Goal: Task Accomplishment & Management: Use online tool/utility

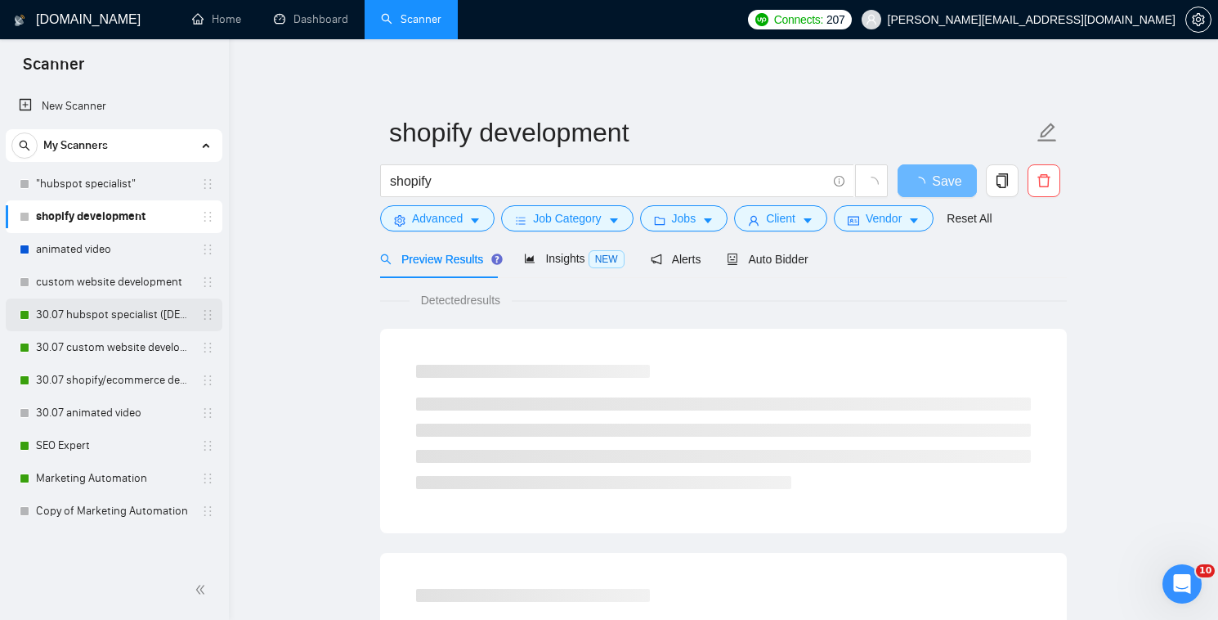
click at [99, 316] on link "30.07 hubspot specialist ([DEMOGRAPHIC_DATA] - not for residents)" at bounding box center [113, 314] width 155 height 33
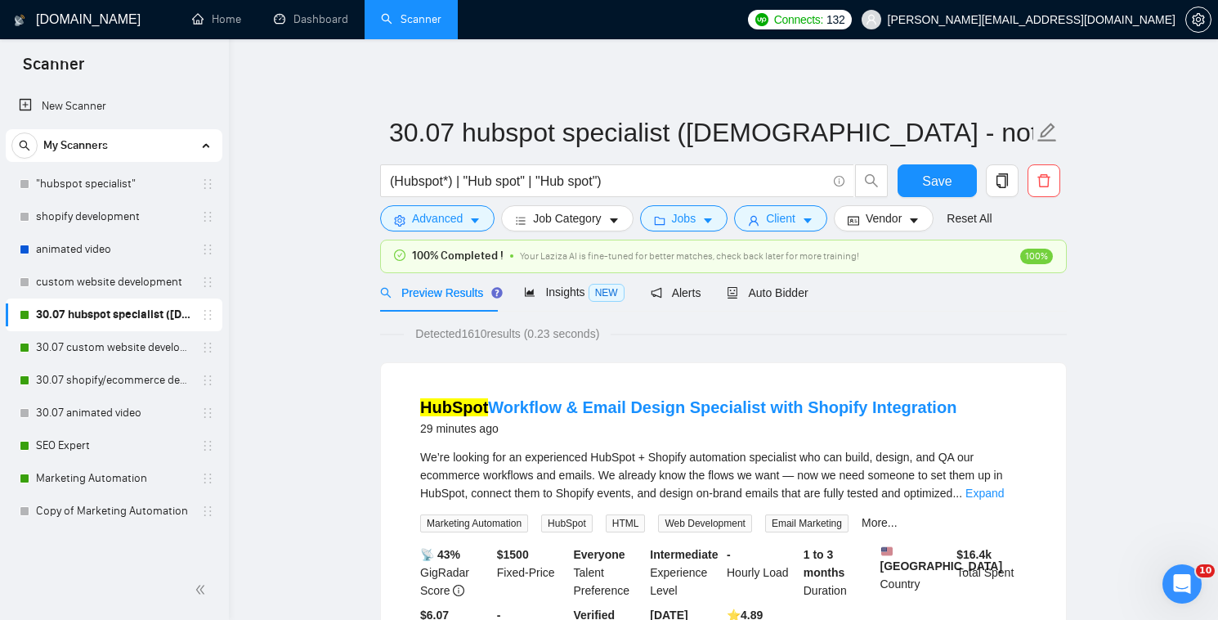
click at [787, 269] on div "100% Completed ! Your Laziza AI is fine-tuned for better matches, check back la…" at bounding box center [723, 256] width 685 height 32
click at [788, 274] on div "Auto Bidder" at bounding box center [767, 292] width 81 height 38
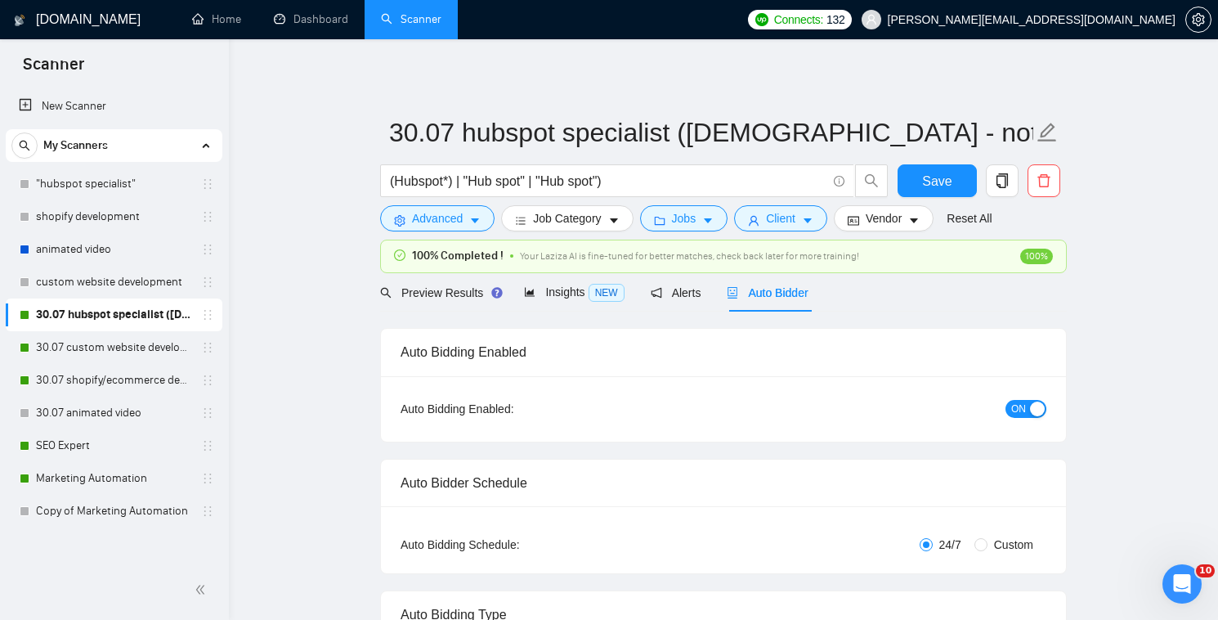
checkbox input "true"
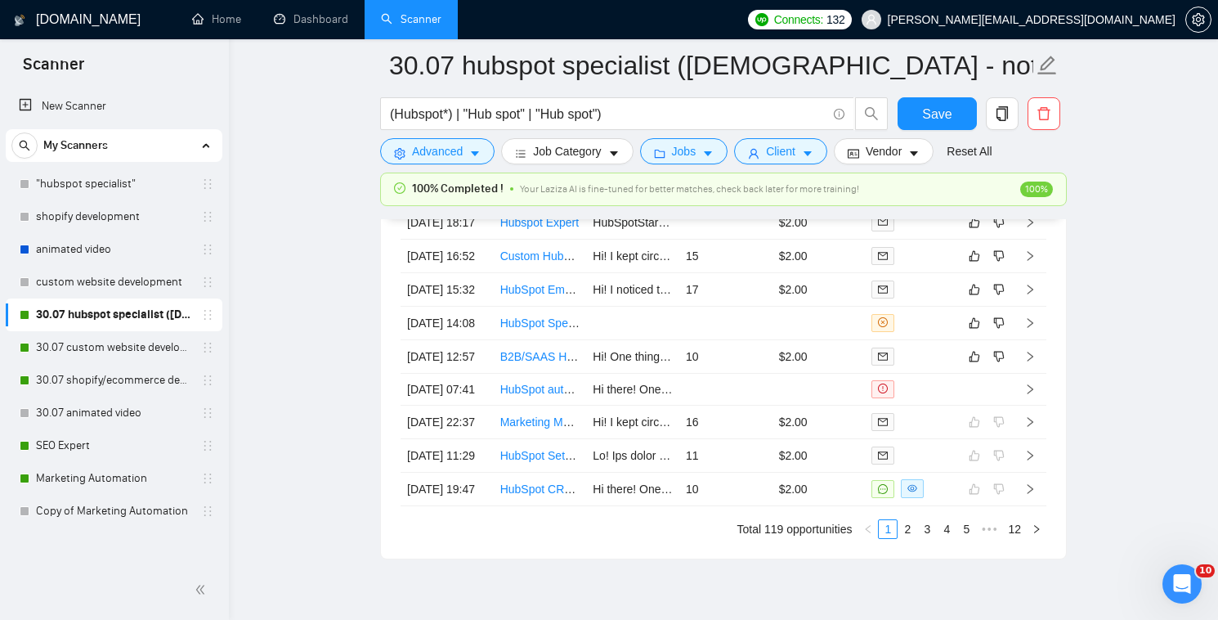
scroll to position [4382, 0]
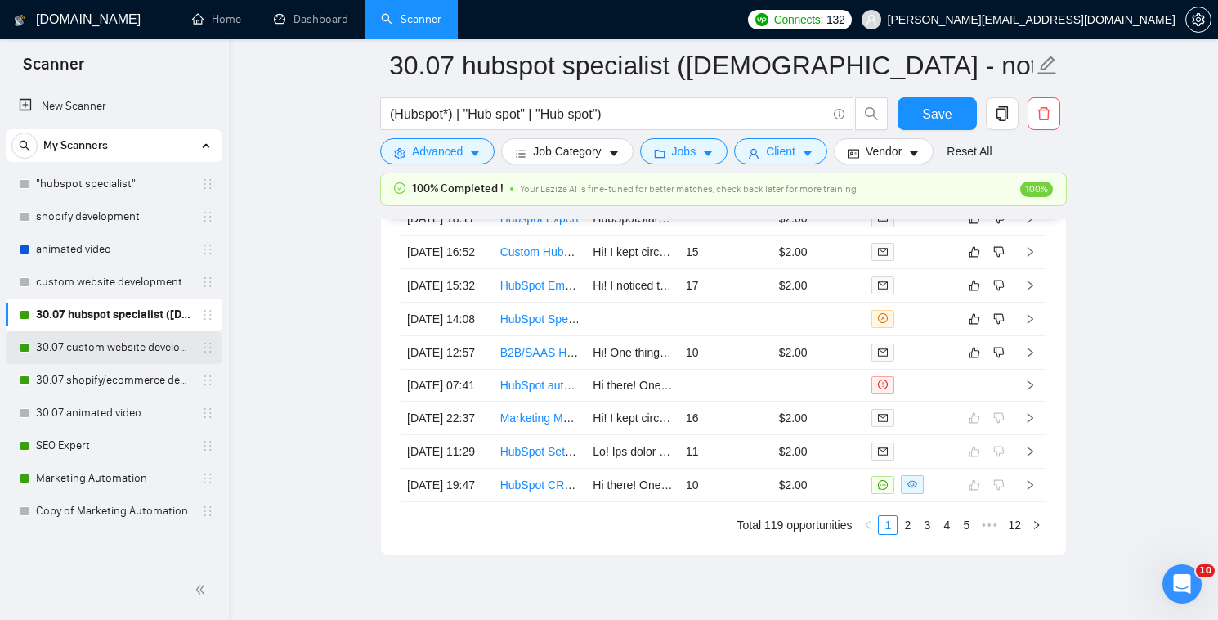
click at [149, 349] on link "30.07 custom website development" at bounding box center [113, 347] width 155 height 33
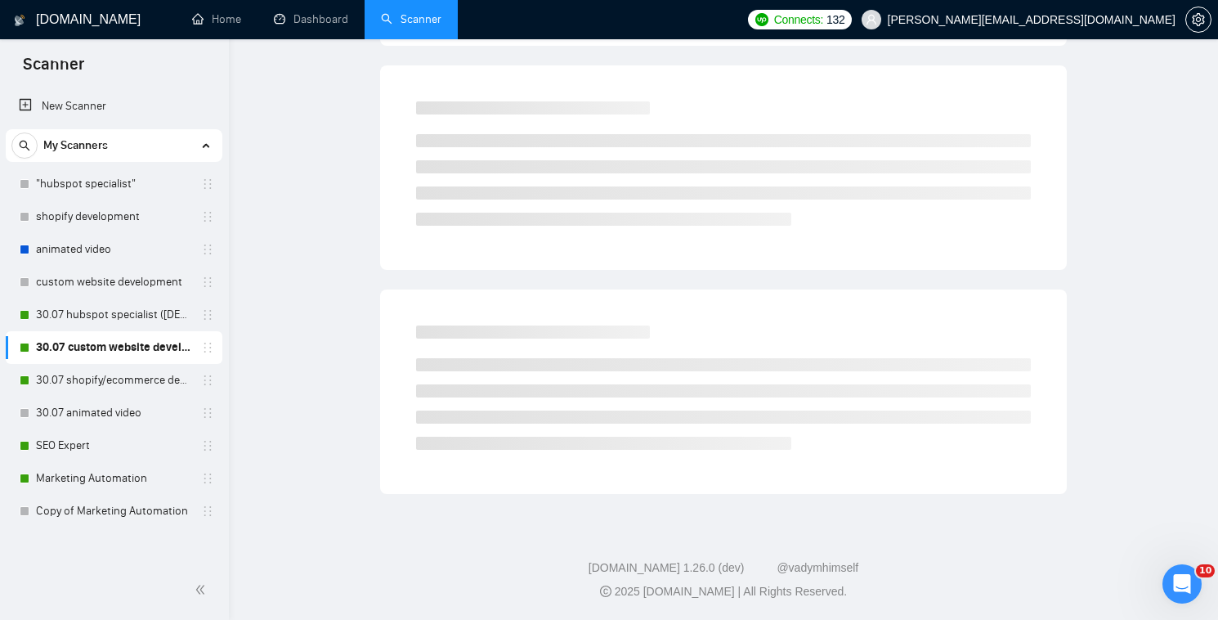
scroll to position [11, 0]
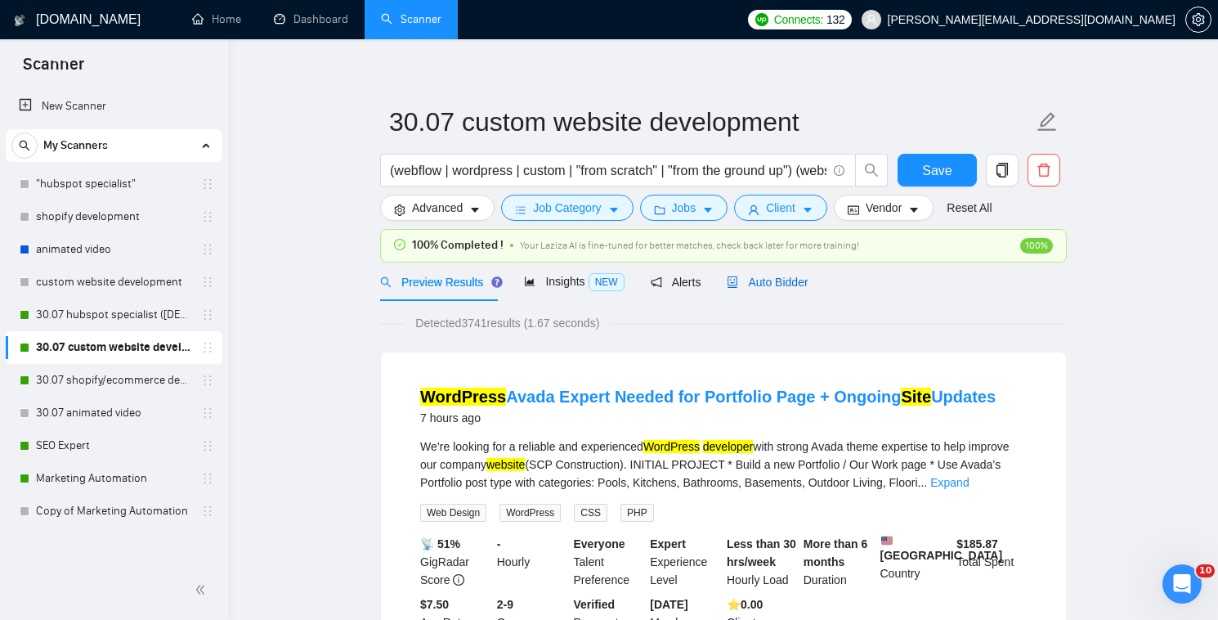
click at [759, 284] on span "Auto Bidder" at bounding box center [767, 281] width 81 height 13
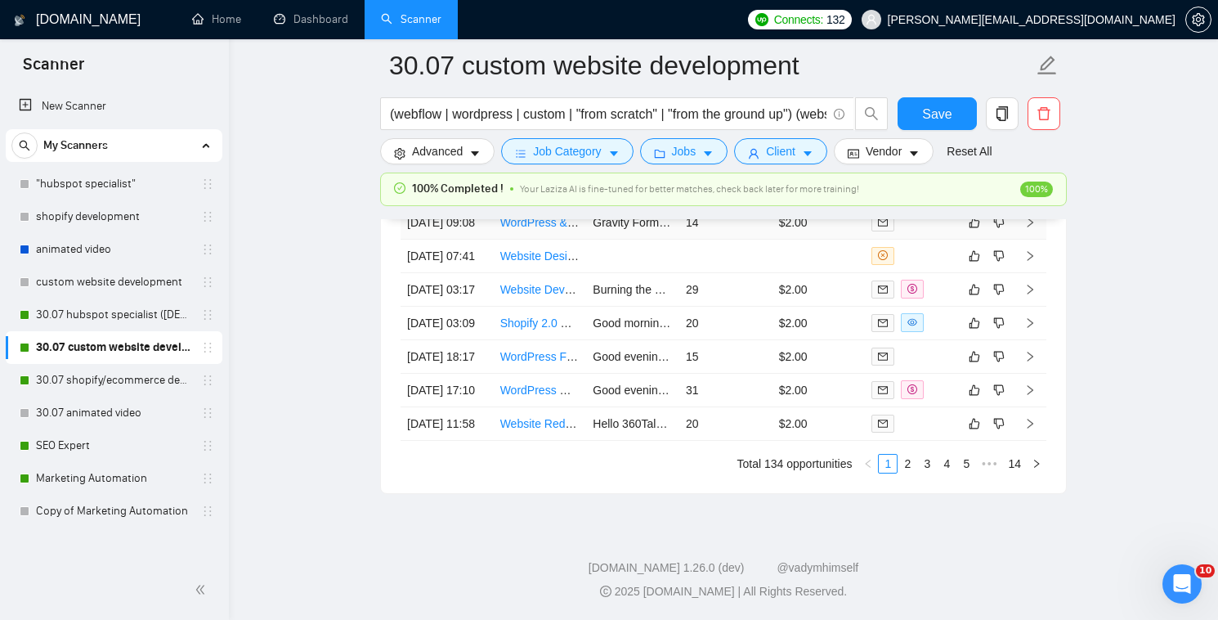
scroll to position [4623, 0]
click at [132, 387] on link "30.07 shopify/ecommerce development (worldwide)" at bounding box center [113, 380] width 155 height 33
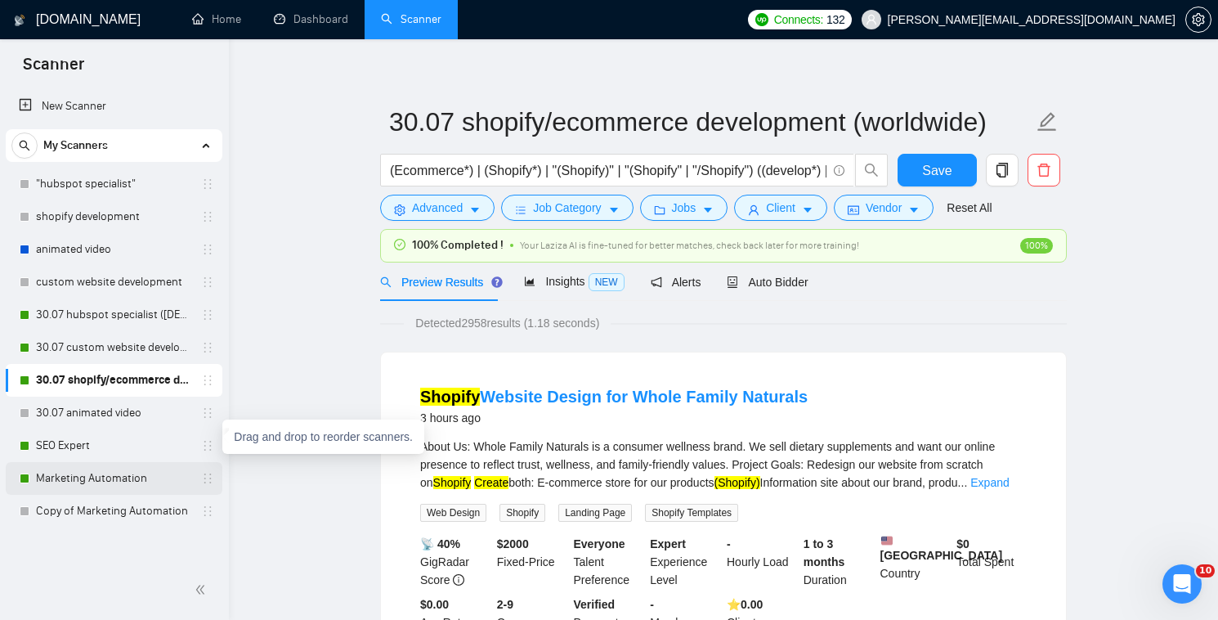
click at [156, 489] on link "Marketing Automation" at bounding box center [113, 478] width 155 height 33
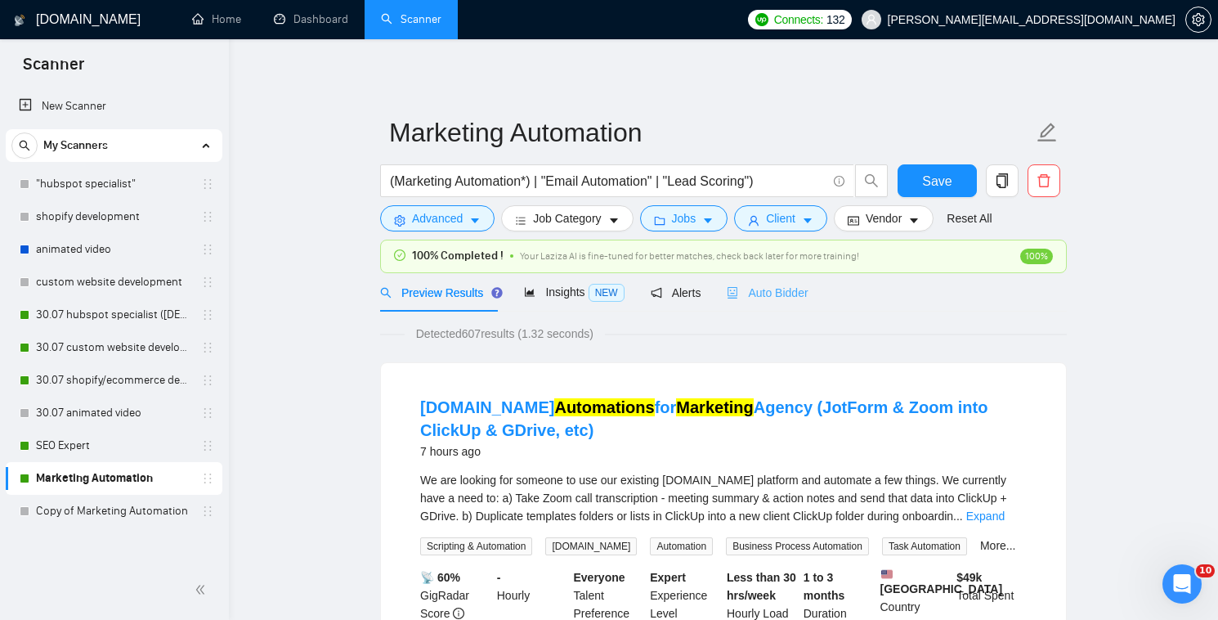
click at [770, 274] on div "Auto Bidder" at bounding box center [767, 292] width 81 height 38
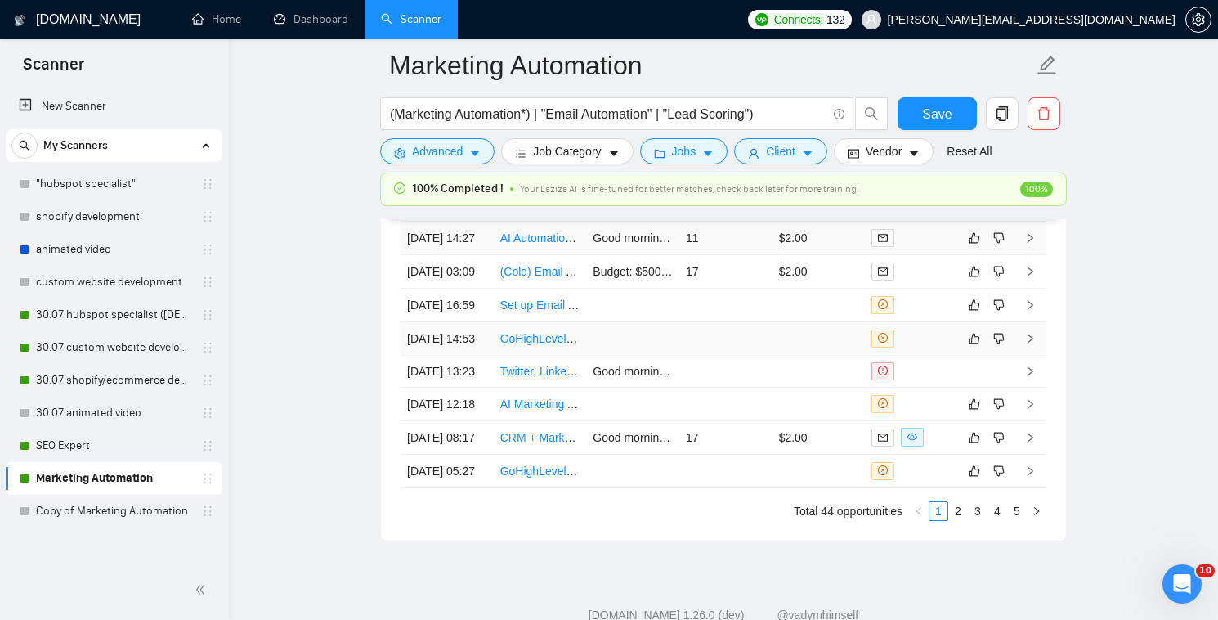
scroll to position [4203, 0]
